Goal: Task Accomplishment & Management: Complete application form

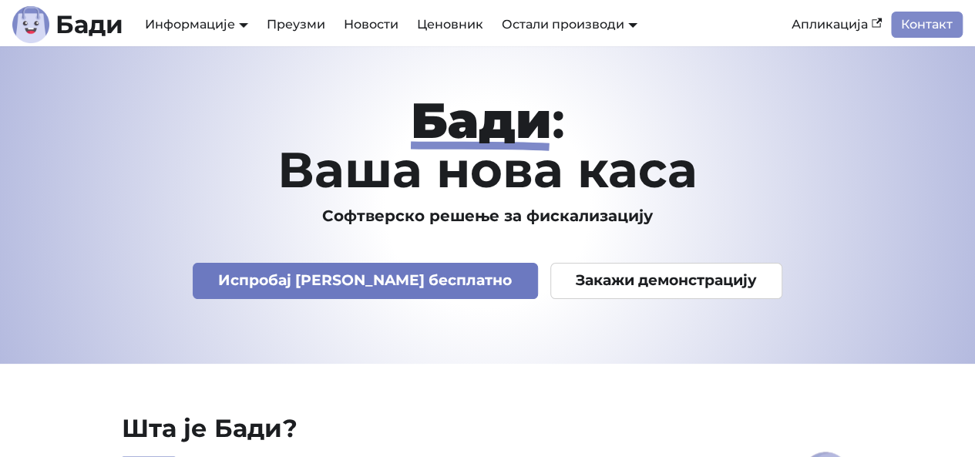
click at [413, 288] on link "Испробај Бади бесплатно" at bounding box center [365, 281] width 345 height 36
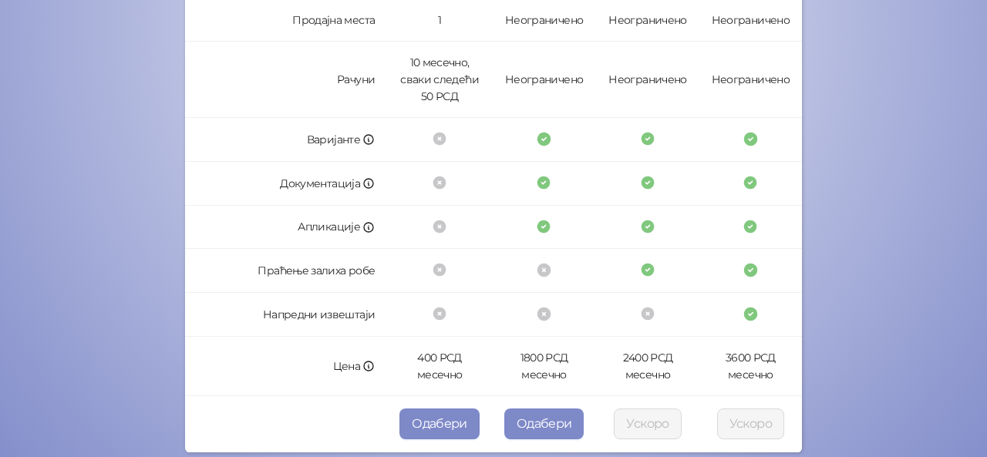
scroll to position [544, 0]
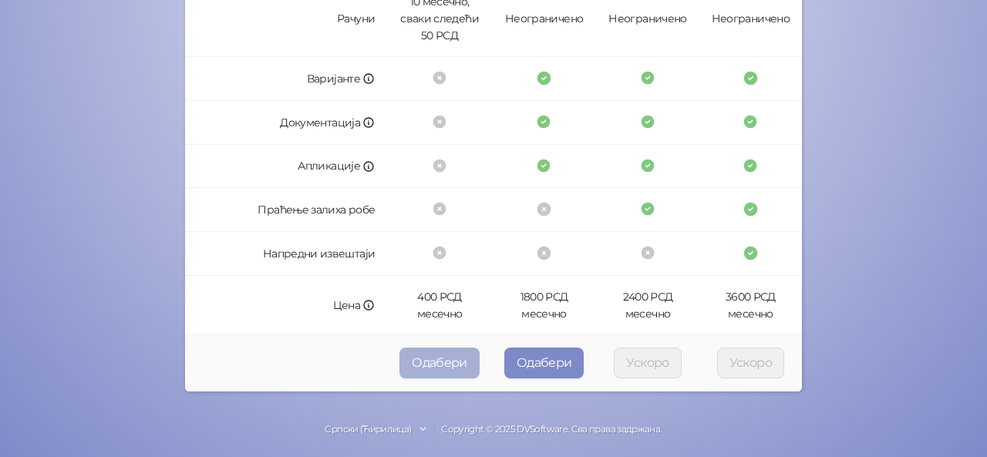
click at [440, 352] on button "Одабери" at bounding box center [439, 363] width 80 height 31
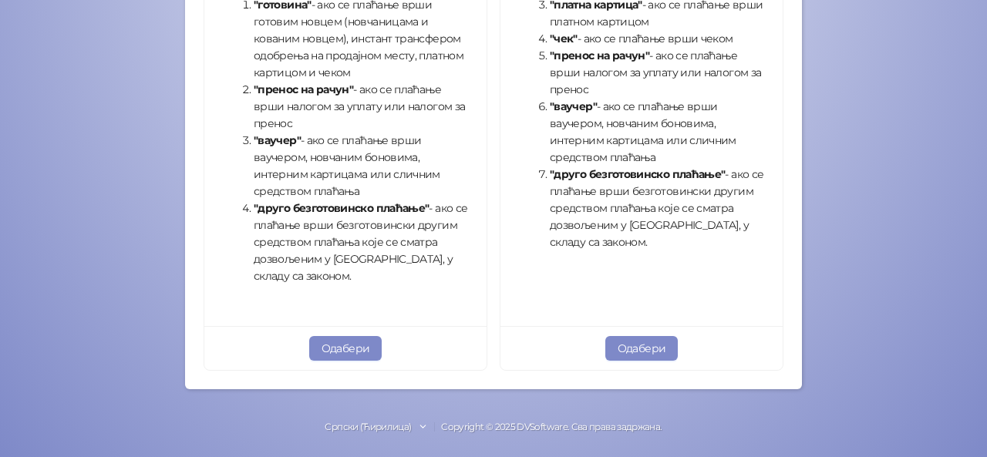
scroll to position [662, 0]
click at [362, 355] on button "Одабери" at bounding box center [345, 347] width 73 height 25
